Goal: Information Seeking & Learning: Learn about a topic

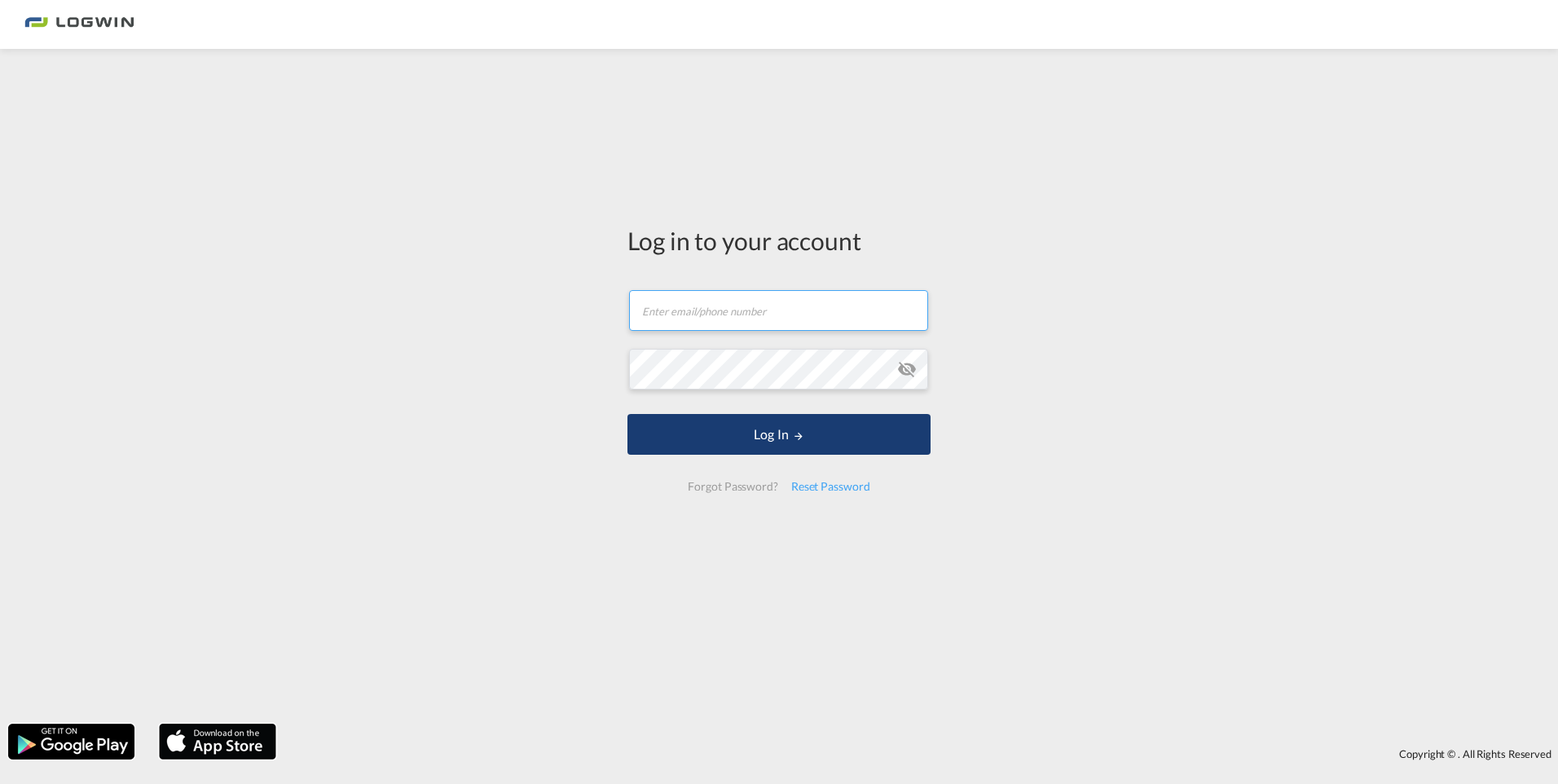
type input "[PERSON_NAME][EMAIL_ADDRESS][PERSON_NAME][DOMAIN_NAME]"
click at [776, 439] on button "Log In" at bounding box center [779, 434] width 304 height 41
